Goal: Task Accomplishment & Management: Use online tool/utility

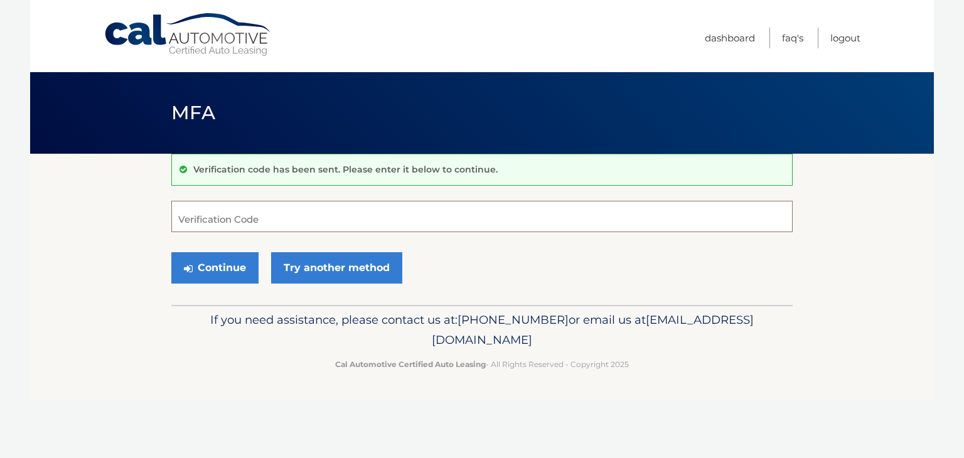
click at [296, 224] on input "Verification Code" at bounding box center [481, 216] width 621 height 31
type input "350300"
click at [213, 277] on button "Continue" at bounding box center [214, 267] width 87 height 31
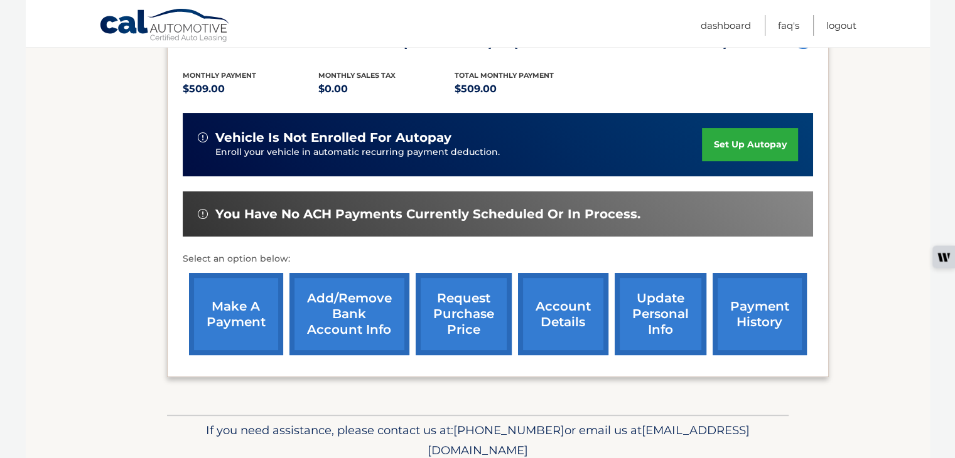
scroll to position [256, 0]
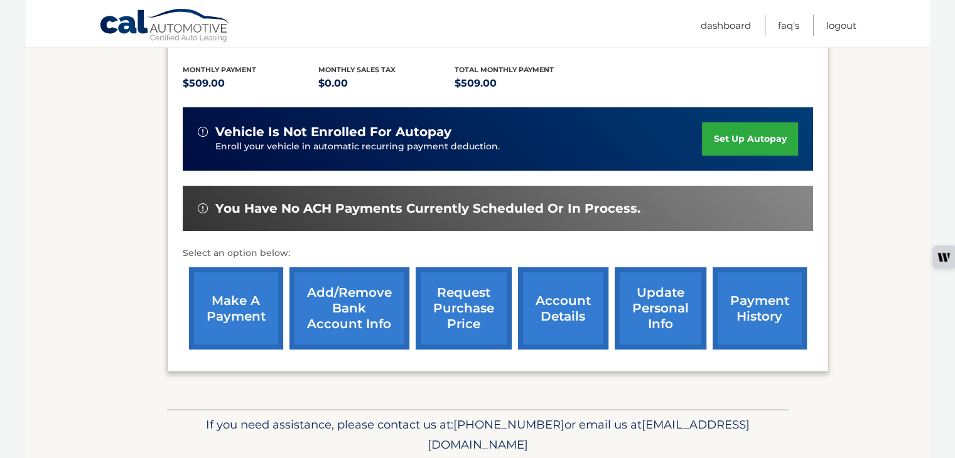
click at [240, 332] on link "make a payment" at bounding box center [236, 308] width 94 height 82
